Goal: Task Accomplishment & Management: Complete application form

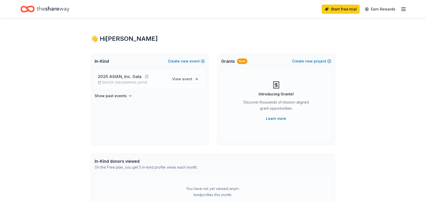
click at [152, 78] on p "2025 ASIAN, Inc. Gala" at bounding box center [131, 76] width 67 height 6
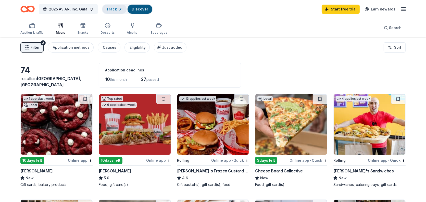
click at [110, 9] on link "Track · 61" at bounding box center [114, 9] width 16 height 4
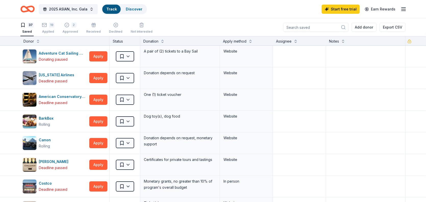
click at [26, 7] on icon "Home" at bounding box center [25, 8] width 8 height 5
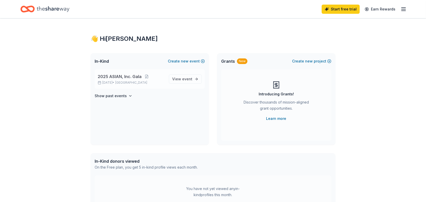
click at [151, 82] on p "Oct 03, 2025 • SF Bay Area" at bounding box center [131, 83] width 67 height 4
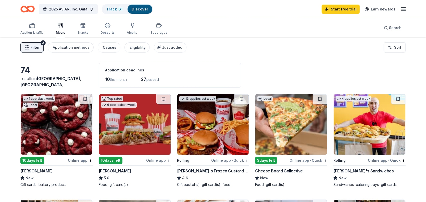
click at [285, 125] on img at bounding box center [291, 124] width 72 height 61
click at [58, 116] on img at bounding box center [57, 124] width 72 height 61
click at [163, 97] on button at bounding box center [163, 99] width 14 height 10
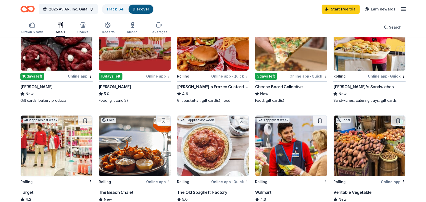
scroll to position [25, 0]
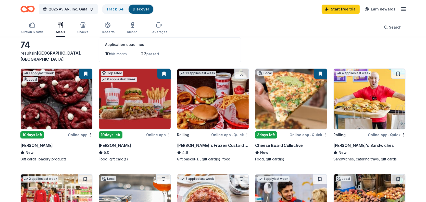
click at [55, 90] on img at bounding box center [57, 99] width 72 height 61
click at [85, 72] on button at bounding box center [85, 74] width 13 height 10
click at [53, 87] on img at bounding box center [57, 99] width 72 height 61
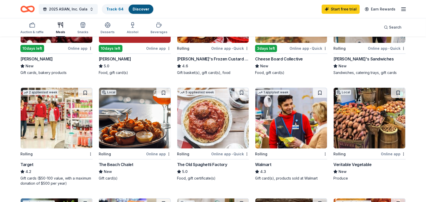
scroll to position [153, 0]
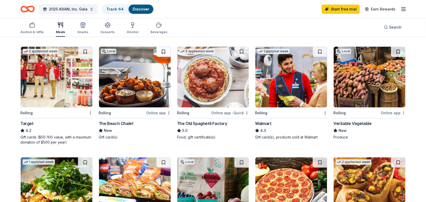
click at [162, 50] on button at bounding box center [163, 52] width 14 height 10
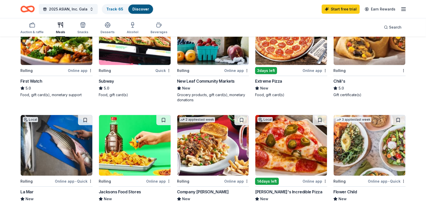
scroll to position [229, 0]
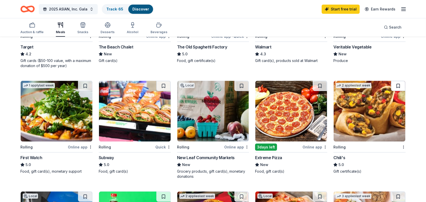
click at [387, 83] on button at bounding box center [398, 86] width 14 height 10
click at [361, 116] on img at bounding box center [369, 111] width 72 height 61
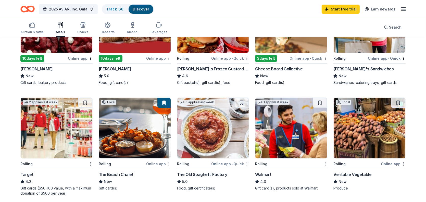
scroll to position [0, 0]
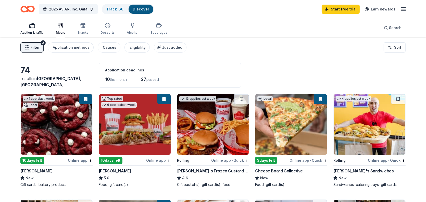
click at [29, 31] on div "Auction & raffle" at bounding box center [31, 33] width 23 height 4
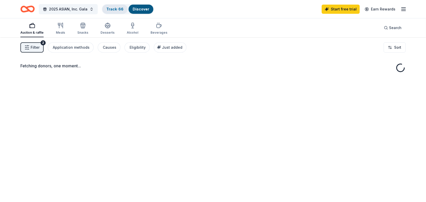
click at [118, 8] on link "Track · 66" at bounding box center [114, 9] width 17 height 4
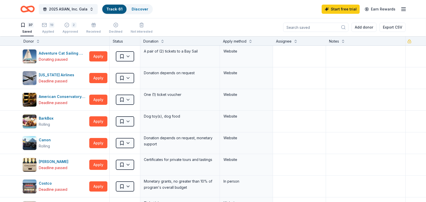
click at [29, 9] on icon "Home" at bounding box center [30, 8] width 8 height 5
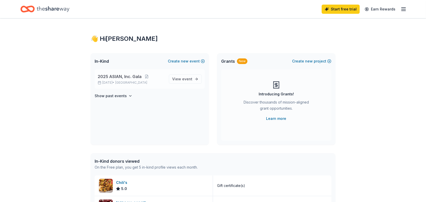
click at [123, 77] on span "2025 ASIAN, Inc. Gala" at bounding box center [120, 76] width 44 height 6
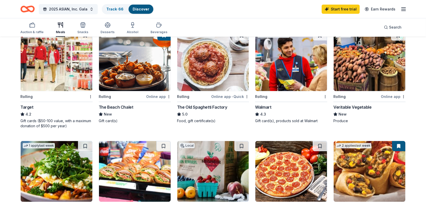
scroll to position [127, 0]
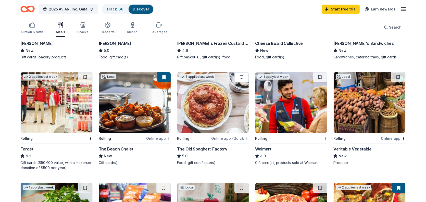
click at [241, 79] on button at bounding box center [241, 77] width 14 height 10
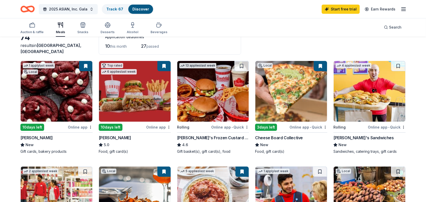
scroll to position [0, 0]
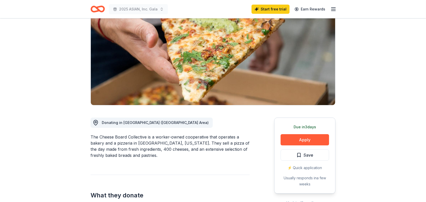
scroll to position [51, 0]
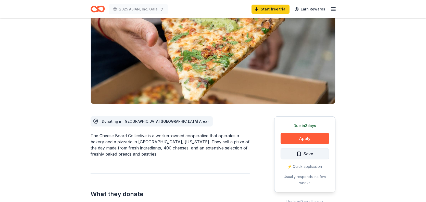
click at [300, 155] on span "Save" at bounding box center [304, 153] width 17 height 7
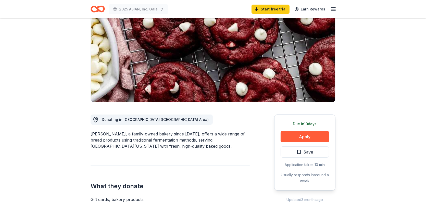
scroll to position [76, 0]
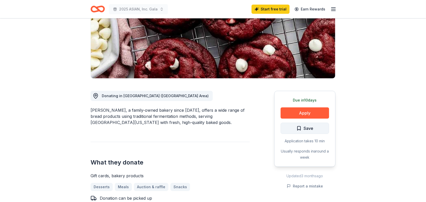
click at [301, 126] on span "Save" at bounding box center [304, 128] width 17 height 7
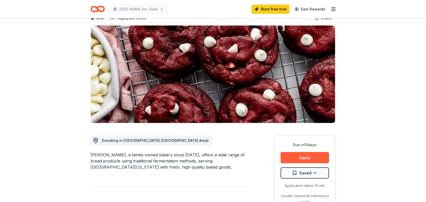
scroll to position [76, 0]
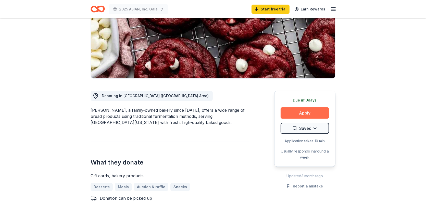
click at [296, 111] on button "Apply" at bounding box center [304, 112] width 48 height 11
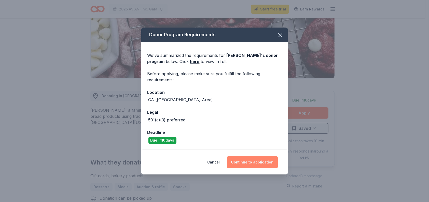
click at [262, 159] on button "Continue to application" at bounding box center [252, 162] width 51 height 12
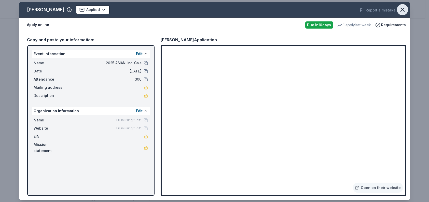
click at [402, 10] on icon "button" at bounding box center [403, 10] width 4 height 4
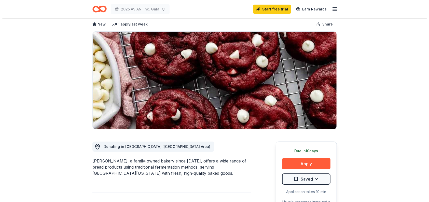
scroll to position [51, 0]
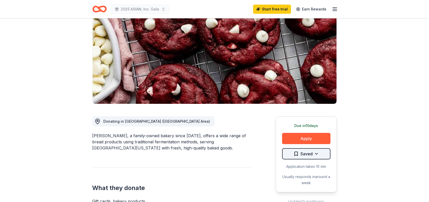
click at [305, 151] on html "2025 ASIAN, Inc. Gala Start free trial Earn Rewards Due in 10 days Share Le Bou…" at bounding box center [214, 50] width 429 height 202
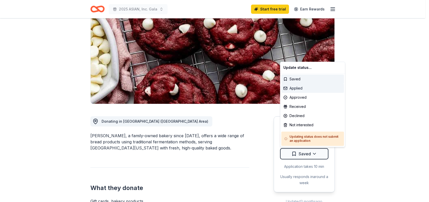
click at [299, 88] on div "Applied" at bounding box center [313, 88] width 63 height 9
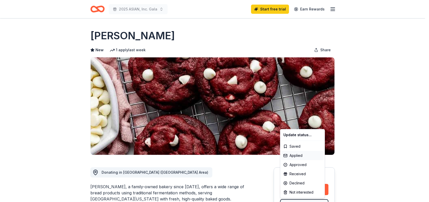
scroll to position [0, 0]
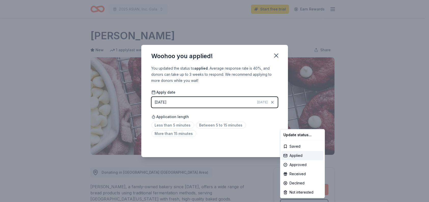
click at [180, 125] on html "2025 ASIAN, Inc. Gala Start free trial Earn Rewards Due in 10 days Share Le Bou…" at bounding box center [214, 101] width 429 height 202
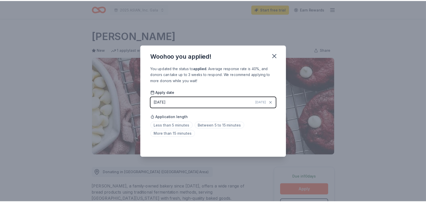
scroll to position [8, 0]
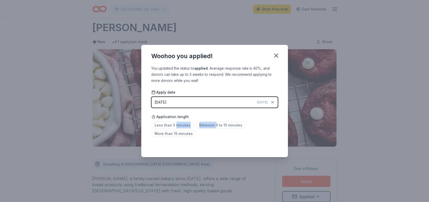
click at [180, 125] on span "Less than 5 minutes" at bounding box center [173, 125] width 43 height 7
click at [169, 124] on span "Less than 5 minutes" at bounding box center [173, 125] width 43 height 7
click at [35, 100] on div "Woohoo you applied! You updated the status to applied . Average response rate i…" at bounding box center [214, 101] width 429 height 202
click at [58, 113] on div "Woohoo you applied! You updated the status to applied . Average response rate i…" at bounding box center [214, 101] width 429 height 202
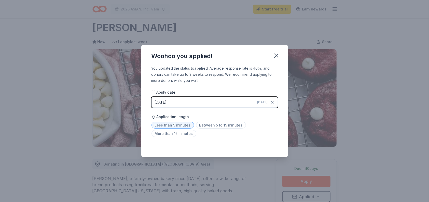
click at [282, 55] on div "Woohoo you applied!" at bounding box center [214, 55] width 147 height 20
click at [278, 55] on icon "button" at bounding box center [276, 55] width 7 height 7
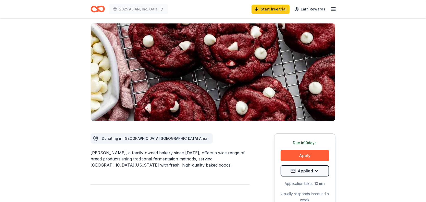
scroll to position [0, 0]
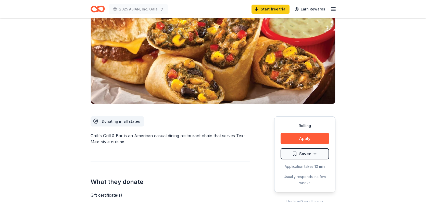
scroll to position [51, 0]
click at [298, 139] on button "Apply" at bounding box center [304, 138] width 48 height 11
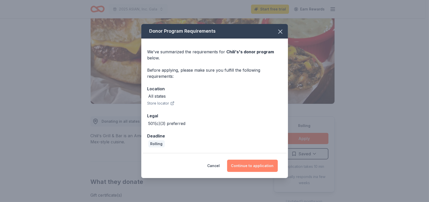
click at [247, 164] on button "Continue to application" at bounding box center [252, 166] width 51 height 12
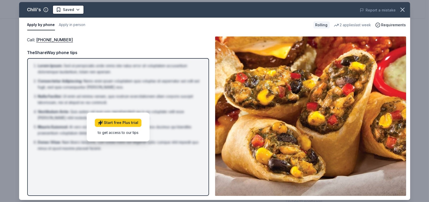
click at [14, 65] on div "Chili's Saved Report a mistake Apply by phone Apply in person Rolling 2 applies…" at bounding box center [214, 101] width 429 height 202
